Goal: Information Seeking & Learning: Find specific fact

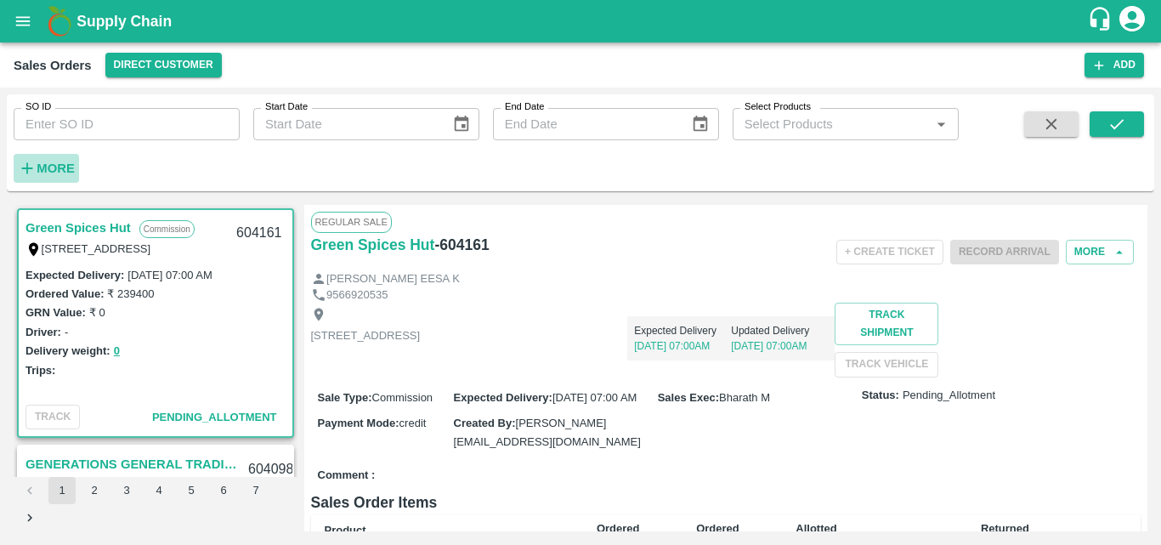
click at [51, 161] on strong "More" at bounding box center [56, 168] width 38 height 14
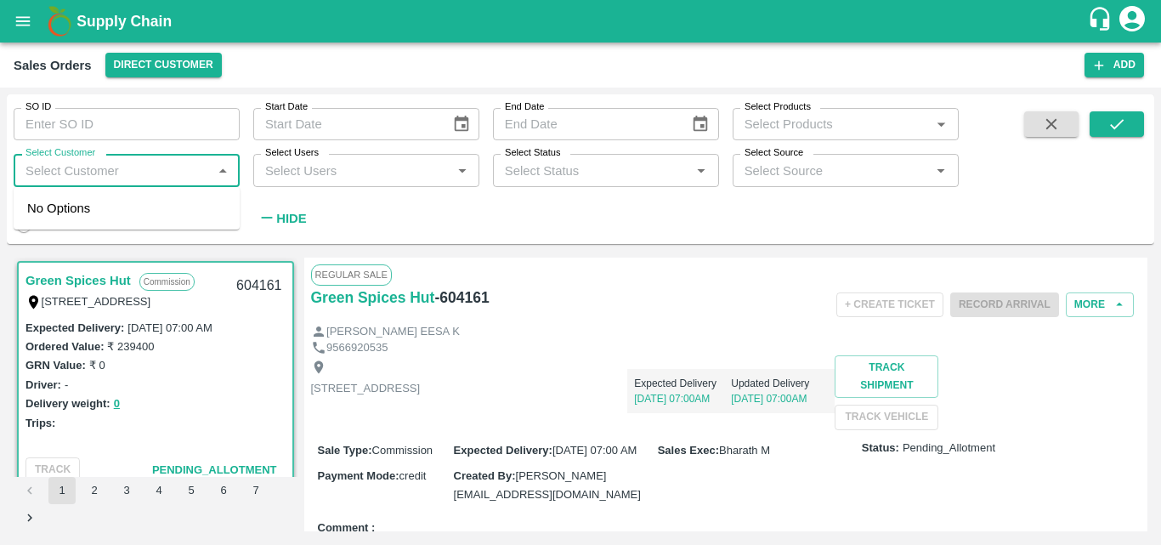
click at [105, 171] on input "Select Customer" at bounding box center [113, 170] width 188 height 22
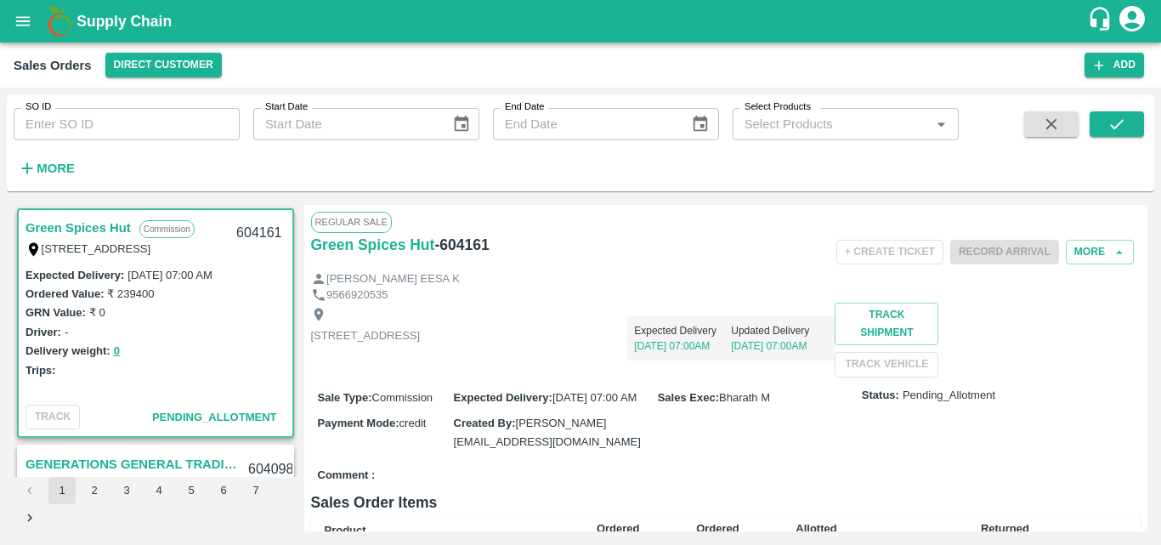
drag, startPoint x: 90, startPoint y: 160, endPoint x: 64, endPoint y: 167, distance: 27.2
click at [64, 167] on div "SO ID SO ID Start Date Start Date End Date End Date Select Products Select Prod…" at bounding box center [479, 138] width 959 height 88
click at [64, 167] on strong "More" at bounding box center [56, 168] width 38 height 14
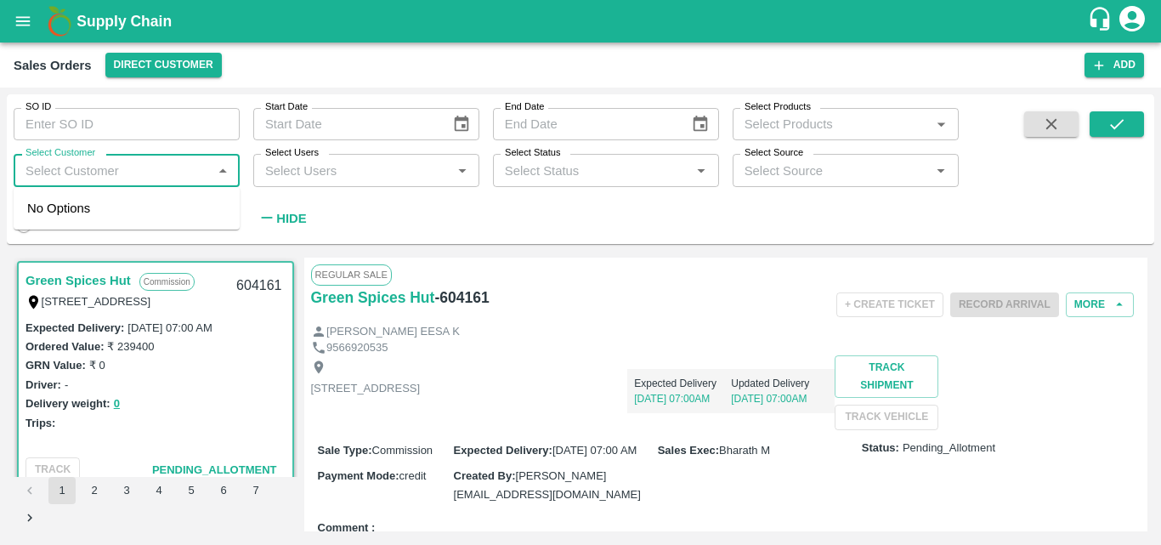
click at [127, 180] on input "Select Customer" at bounding box center [113, 170] width 188 height 22
type input "gree"
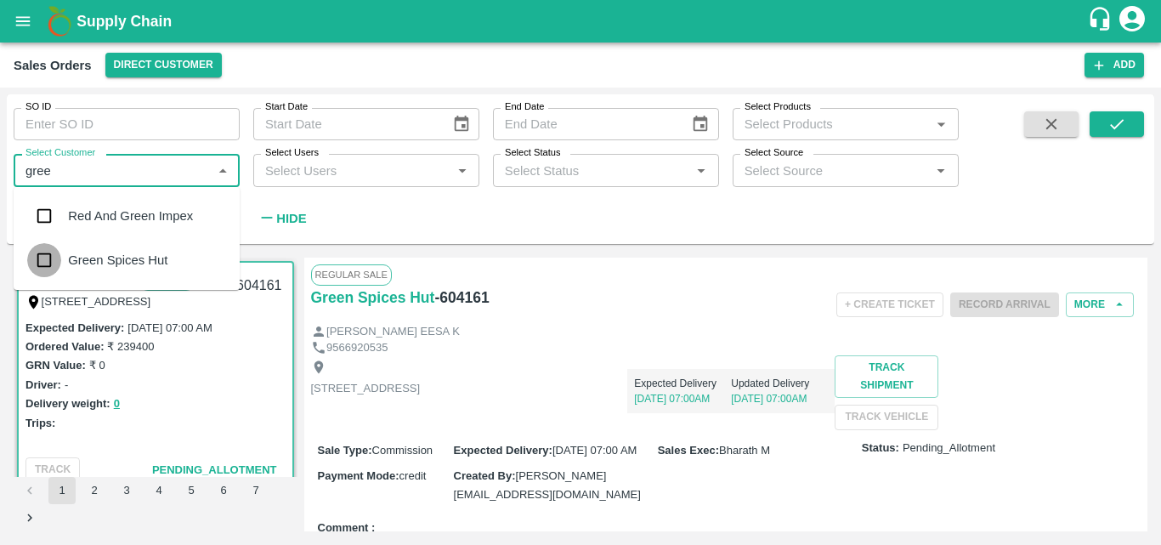
click at [60, 258] on input "checkbox" at bounding box center [44, 260] width 34 height 34
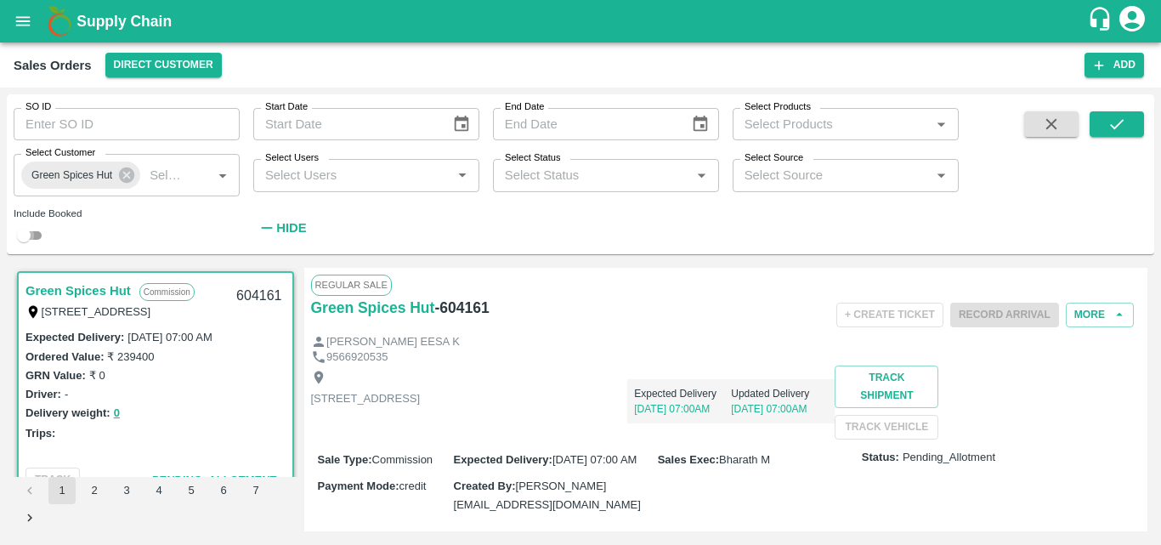
click at [36, 240] on input "checkbox" at bounding box center [23, 235] width 61 height 20
checkbox input "true"
click at [1123, 119] on icon "submit" at bounding box center [1116, 124] width 19 height 19
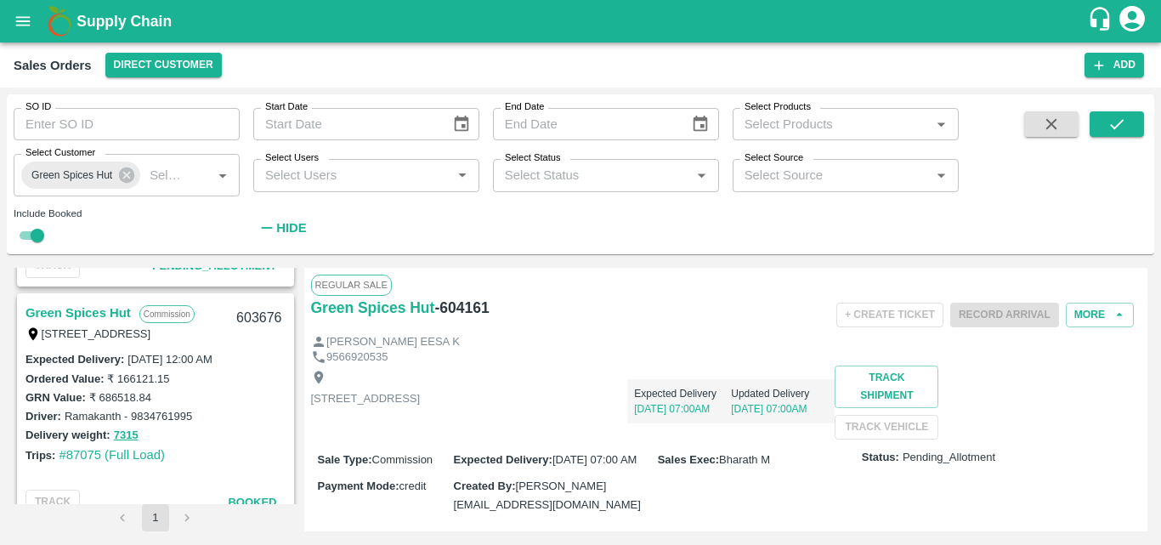
scroll to position [922, 0]
click at [109, 309] on link "Green Spices Hut" at bounding box center [77, 314] width 105 height 22
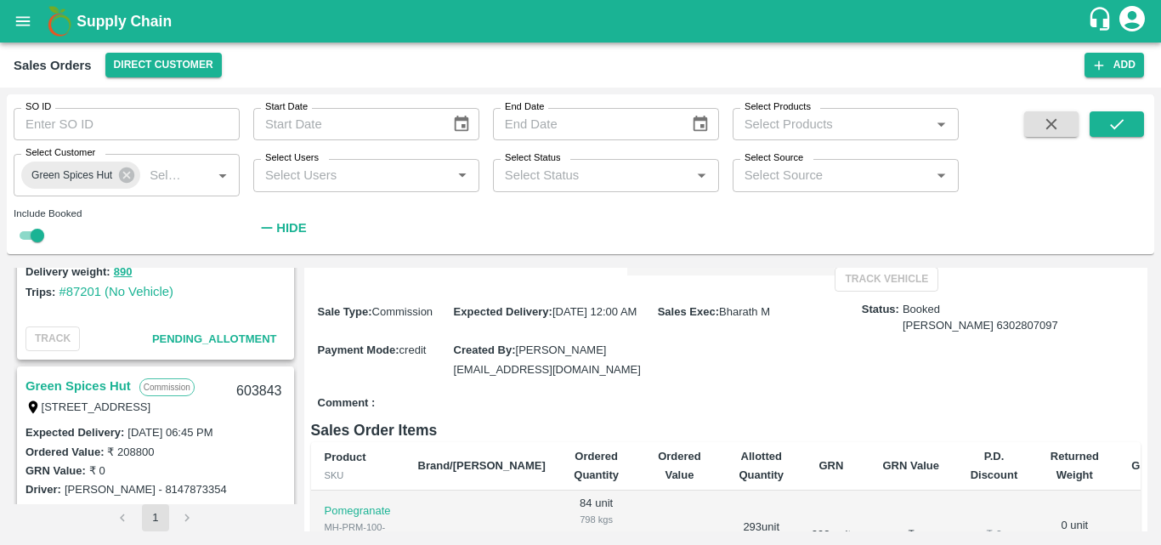
scroll to position [613, 0]
click at [90, 377] on link "Green Spices Hut" at bounding box center [77, 387] width 105 height 22
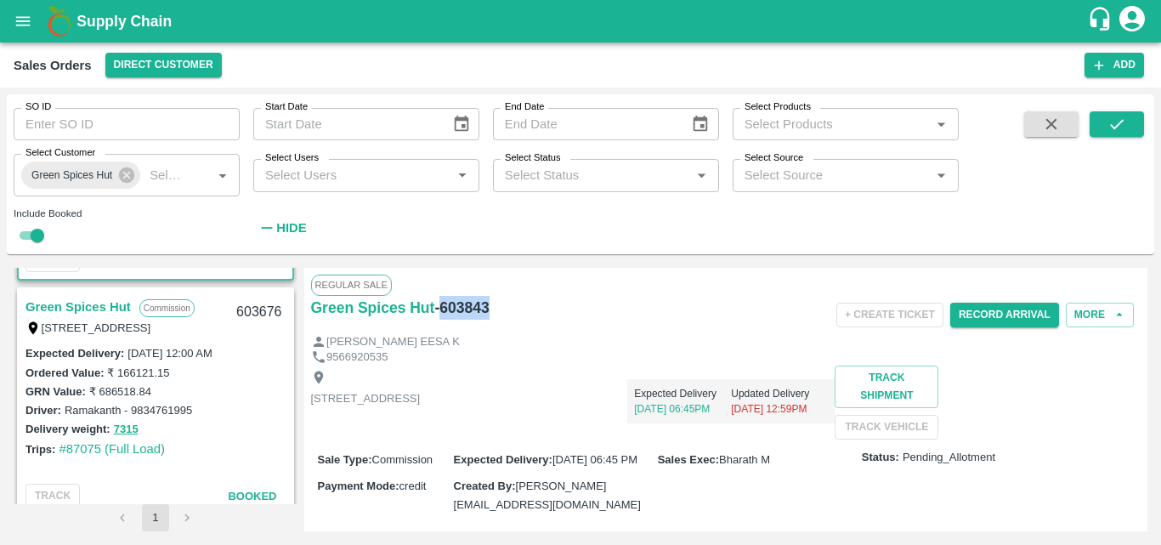
drag, startPoint x: 495, startPoint y: 276, endPoint x: 441, endPoint y: 320, distance: 68.9
click at [441, 320] on div "Green Spices Hut - 603843" at bounding box center [449, 315] width 276 height 38
copy h6 "603843"
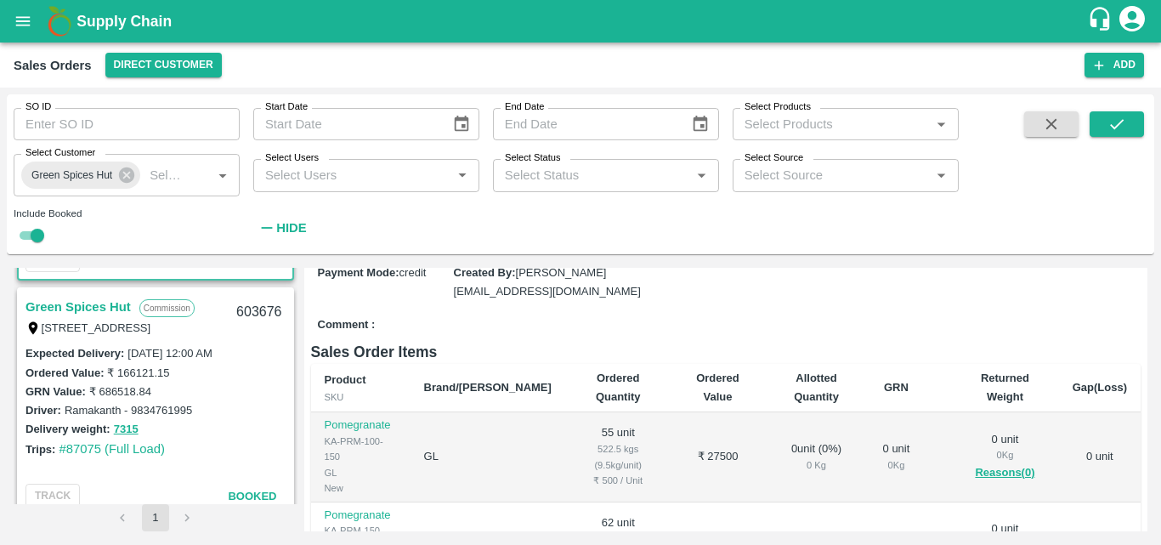
scroll to position [213, 0]
click at [69, 448] on link "#87075 (Full Load)" at bounding box center [112, 449] width 106 height 14
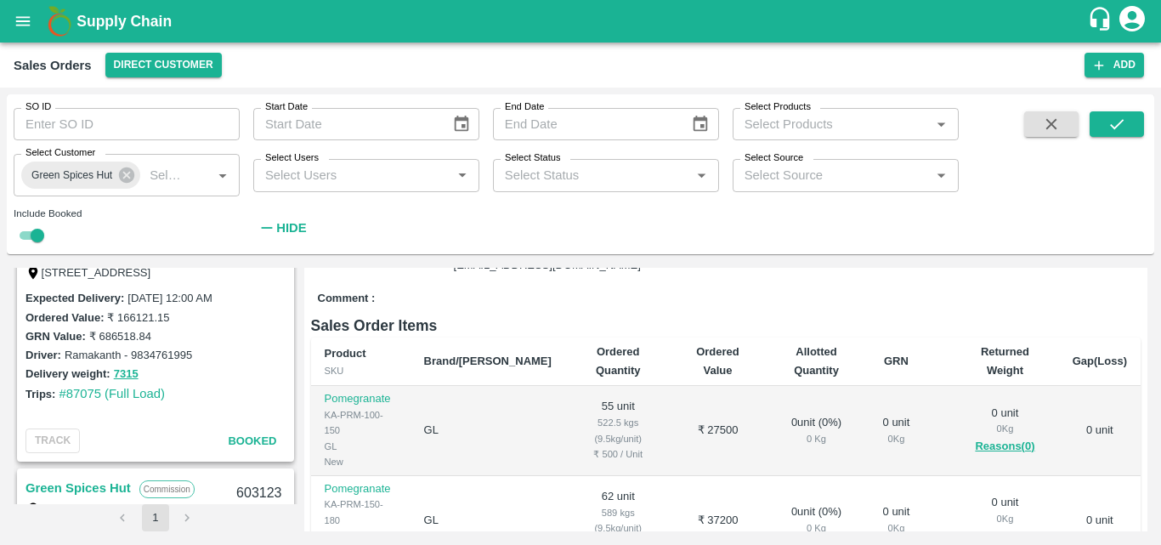
scroll to position [0, 0]
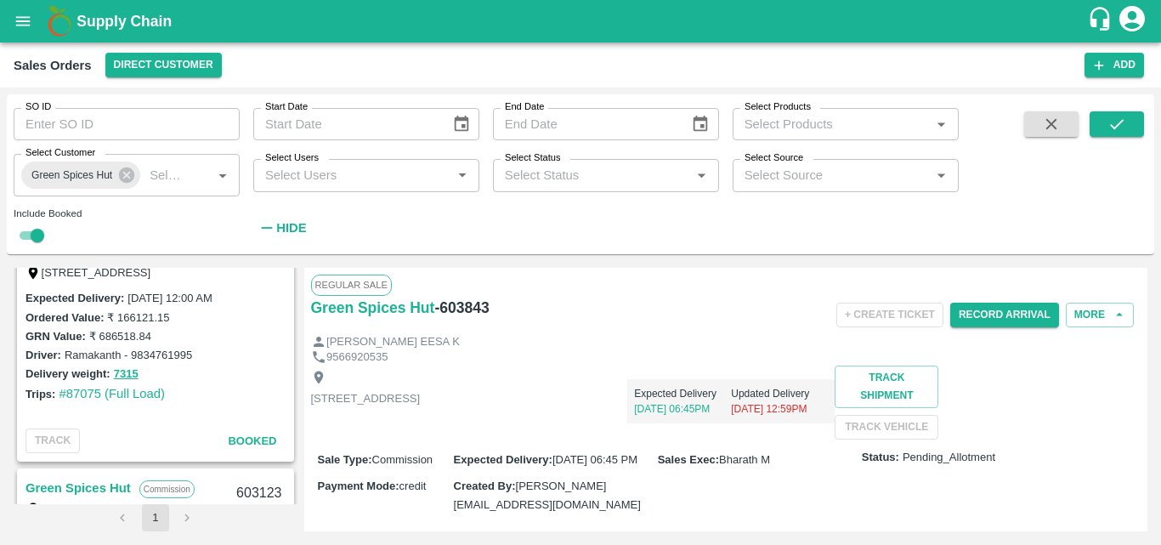
click at [663, 426] on div "Shop no 74, MADURAI MATTUTHAVANI FRUIT MARKET, Madurai, Madurai, Tamil Nadu, 62…" at bounding box center [726, 402] width 830 height 74
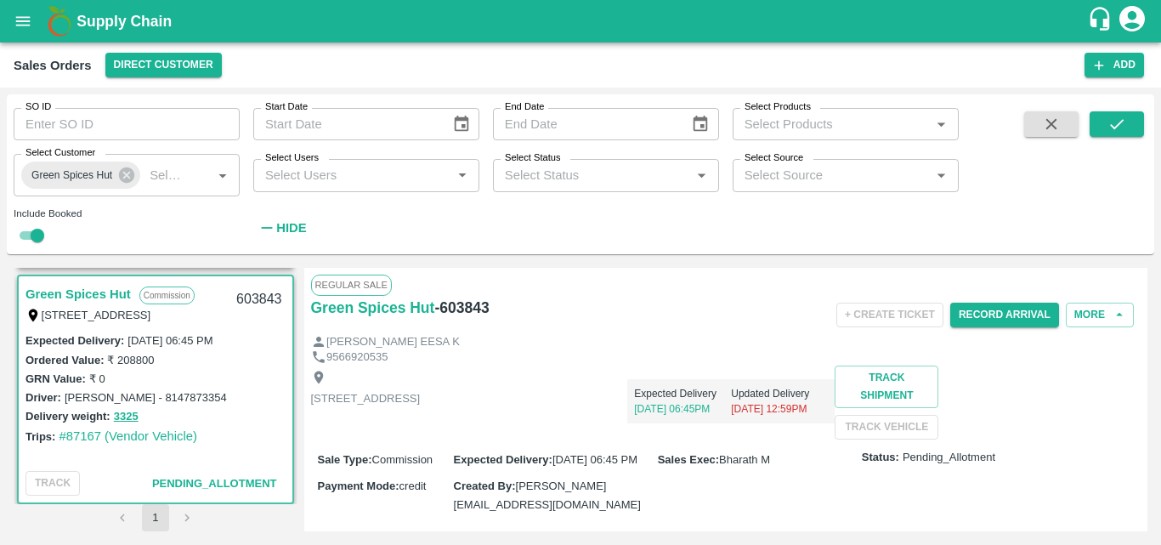
scroll to position [705, 0]
click at [108, 302] on link "Green Spices Hut" at bounding box center [77, 295] width 105 height 22
drag, startPoint x: 512, startPoint y: 301, endPoint x: 443, endPoint y: 323, distance: 72.3
click at [443, 323] on div "Green Spices Hut - 603843" at bounding box center [449, 315] width 276 height 38
copy h6 "603843"
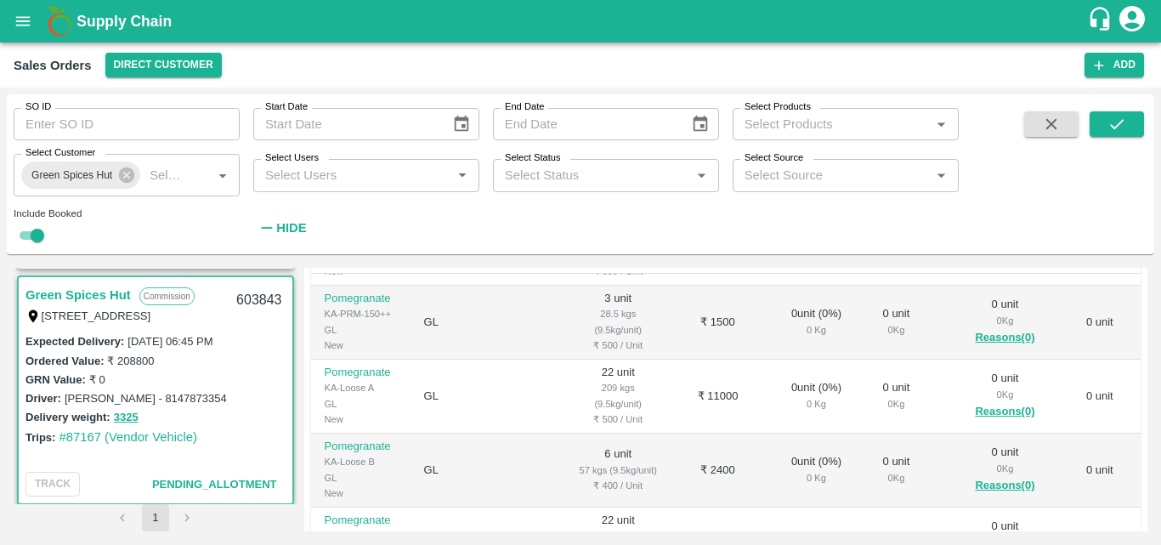
scroll to position [697, 0]
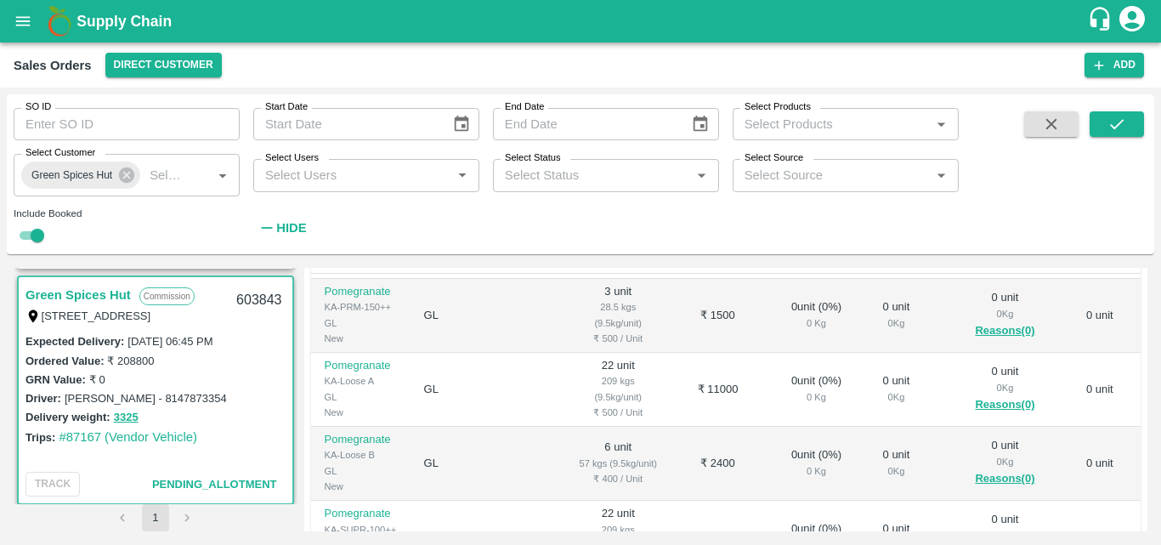
click at [995, 208] on div "SO ID SO ID Start Date Start Date End Date End Date Select Products Select Prod…" at bounding box center [580, 174] width 1147 height 146
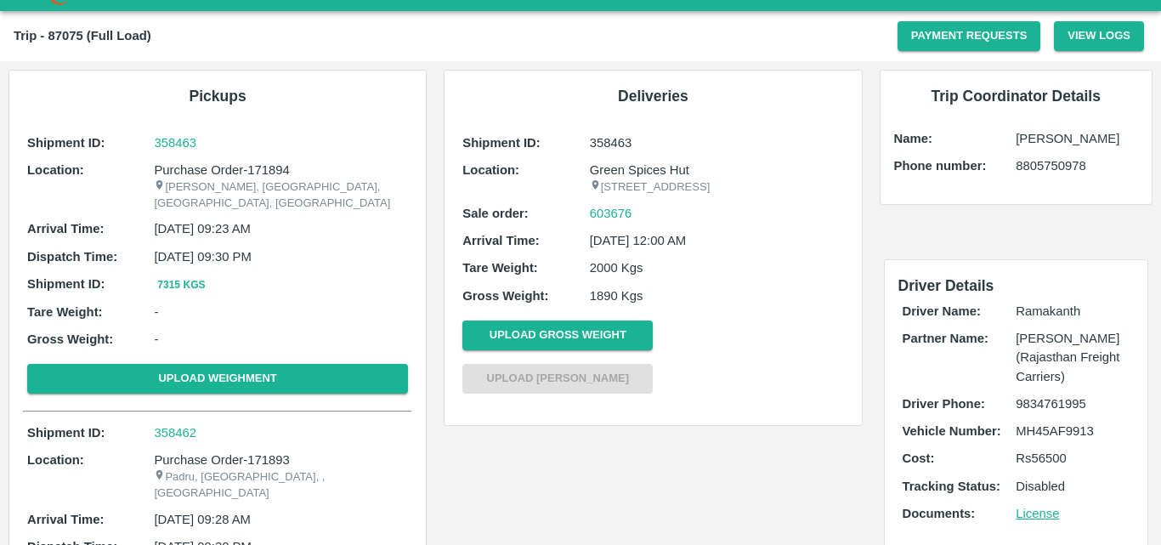
scroll to position [32, 0]
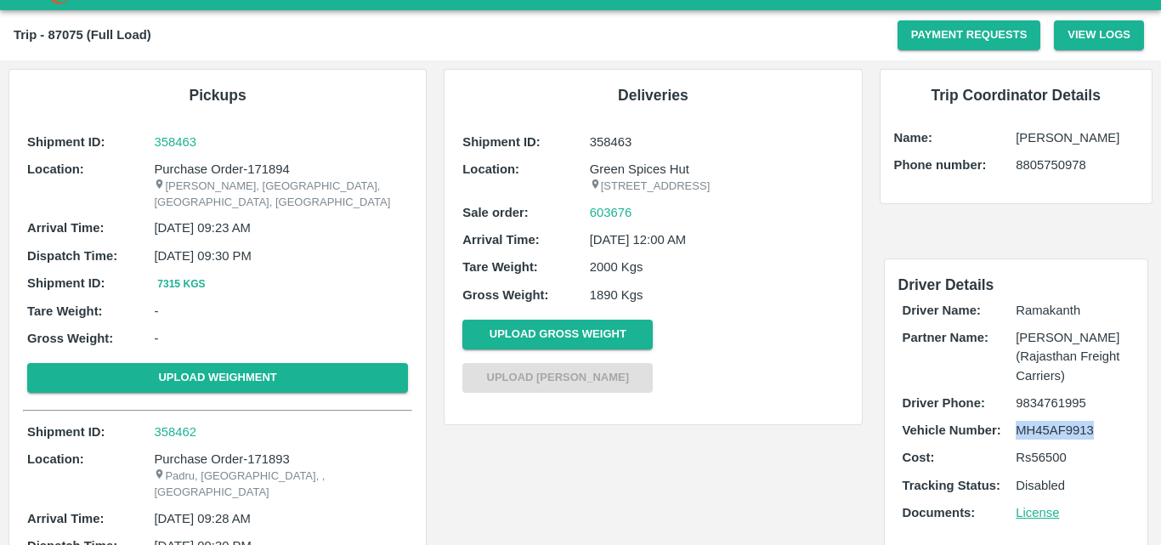
drag, startPoint x: 1102, startPoint y: 413, endPoint x: 1015, endPoint y: 430, distance: 89.2
click at [1015, 430] on div "Driver Name: [PERSON_NAME] Partner Name: [PERSON_NAME] ([GEOGRAPHIC_DATA] Freig…" at bounding box center [1016, 416] width 236 height 239
copy p "MH45AF9913"
